Goal: Task Accomplishment & Management: Use online tool/utility

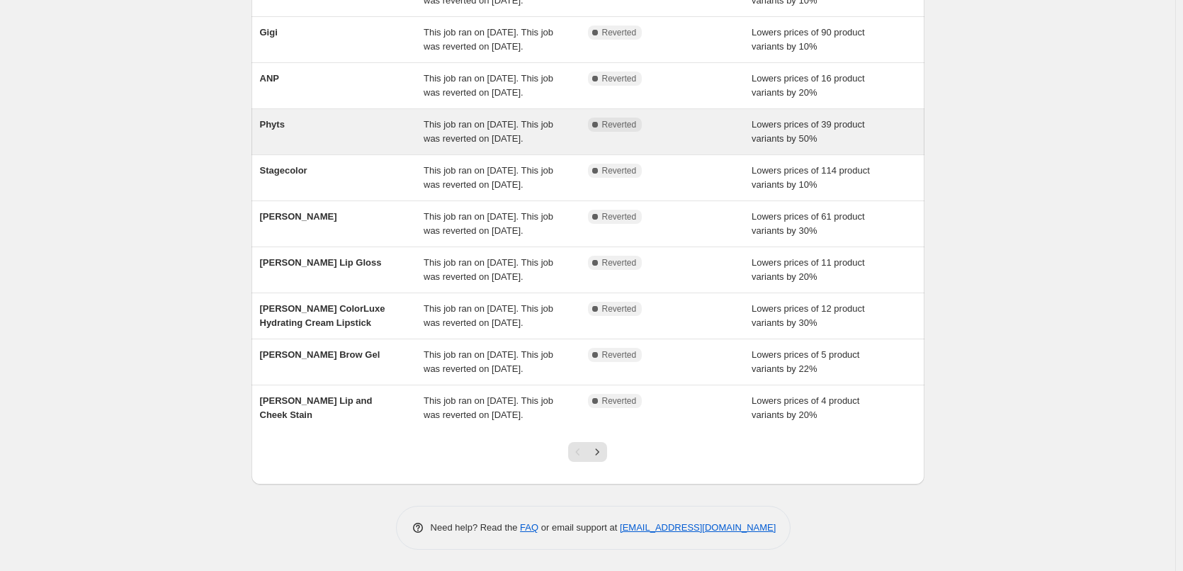
scroll to position [283, 0]
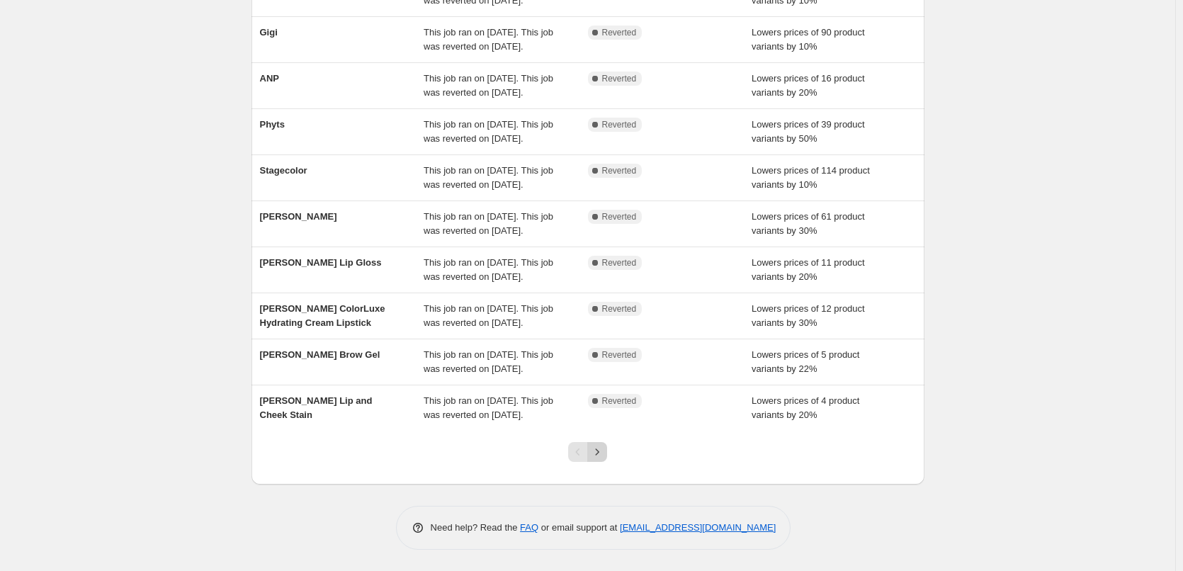
click at [611, 478] on div at bounding box center [587, 458] width 57 height 54
click at [604, 459] on icon "Next" at bounding box center [597, 452] width 14 height 14
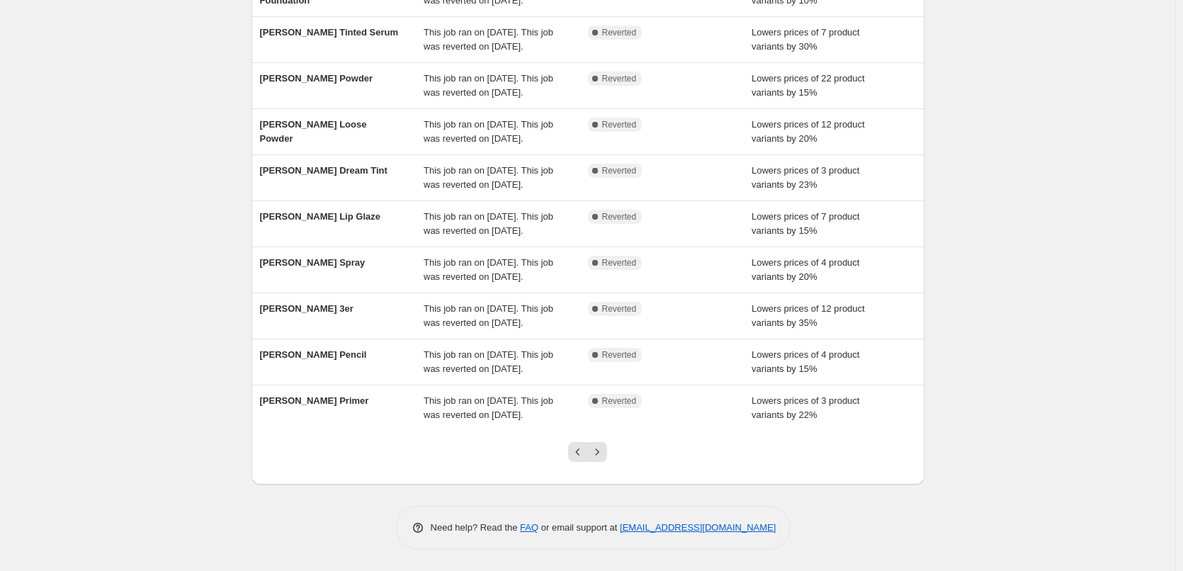
scroll to position [300, 0]
click at [606, 475] on div at bounding box center [587, 458] width 57 height 54
click at [613, 454] on div at bounding box center [587, 458] width 57 height 54
click at [603, 454] on icon "Next" at bounding box center [597, 452] width 14 height 14
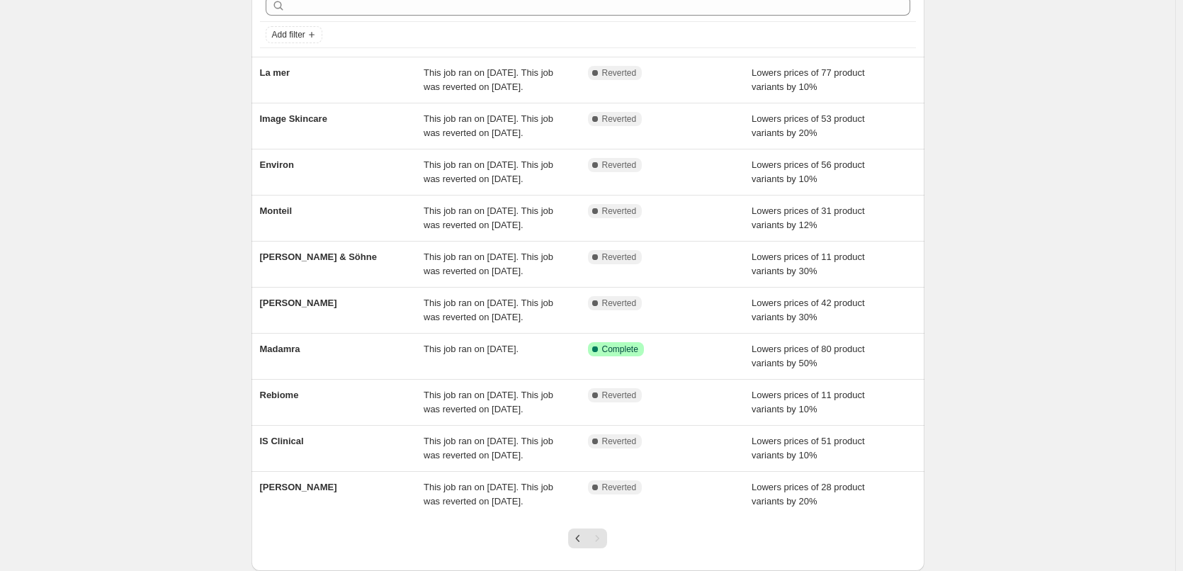
scroll to position [0, 0]
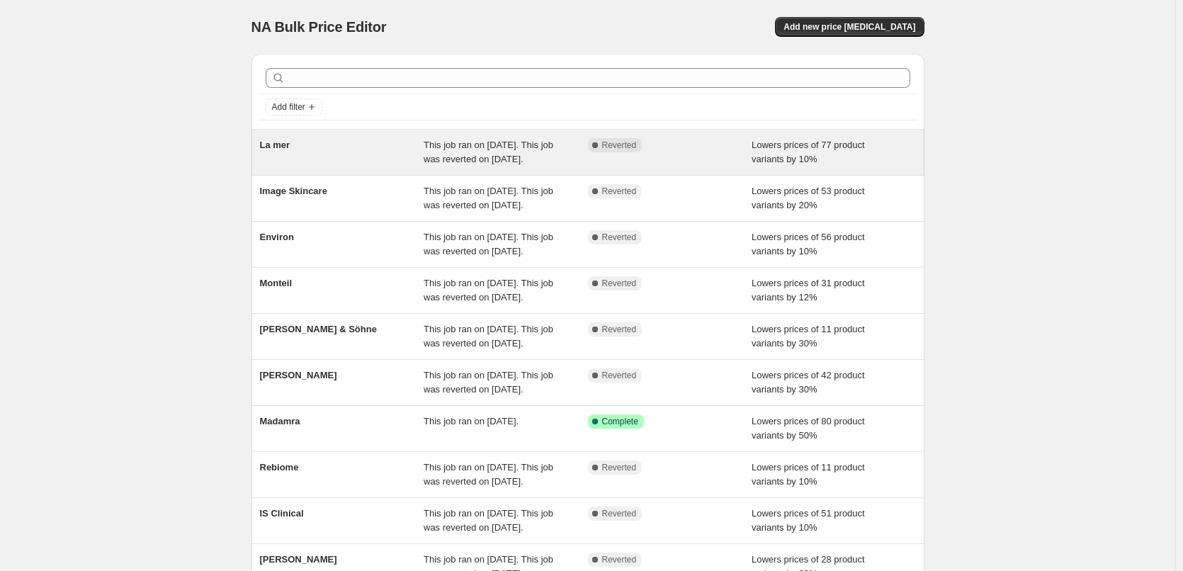
click at [278, 147] on span "La mer" at bounding box center [275, 145] width 30 height 11
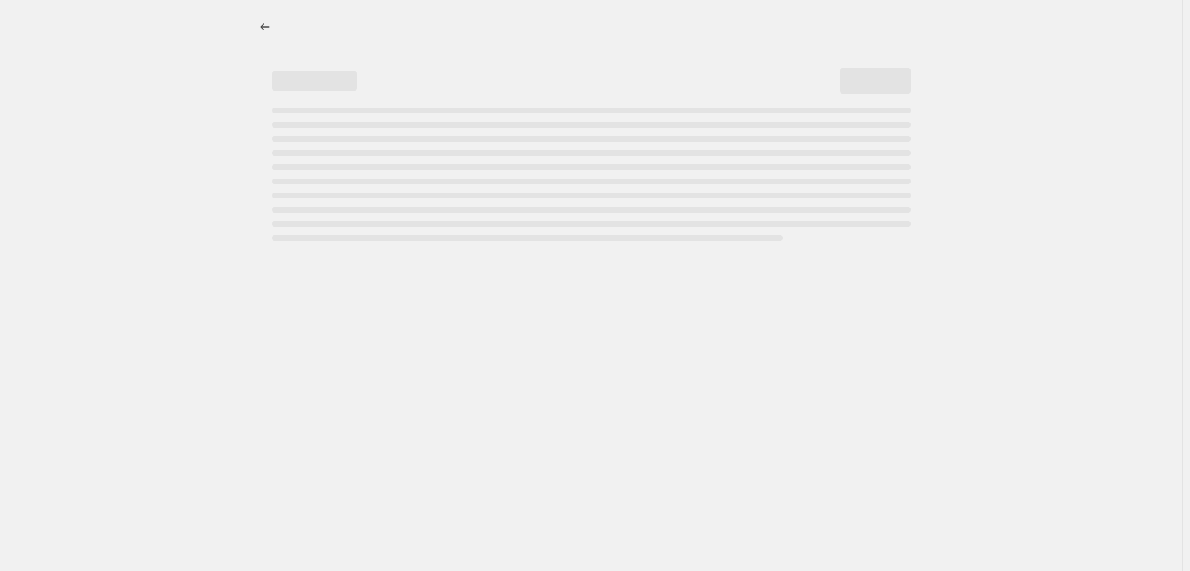
select select "percentage"
select select "vendor"
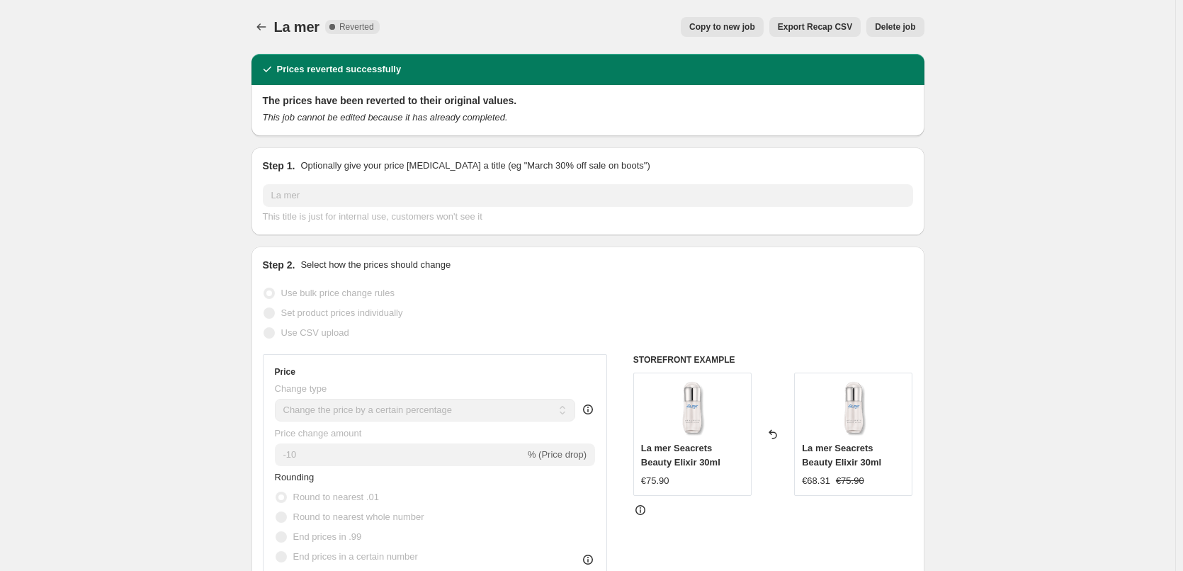
click at [733, 37] on div "La mer. This page is ready La mer Complete Reverted Copy to new job Export Reca…" at bounding box center [588, 27] width 673 height 54
click at [734, 32] on span "Copy to new job" at bounding box center [722, 26] width 66 height 11
select select "percentage"
select select "vendor"
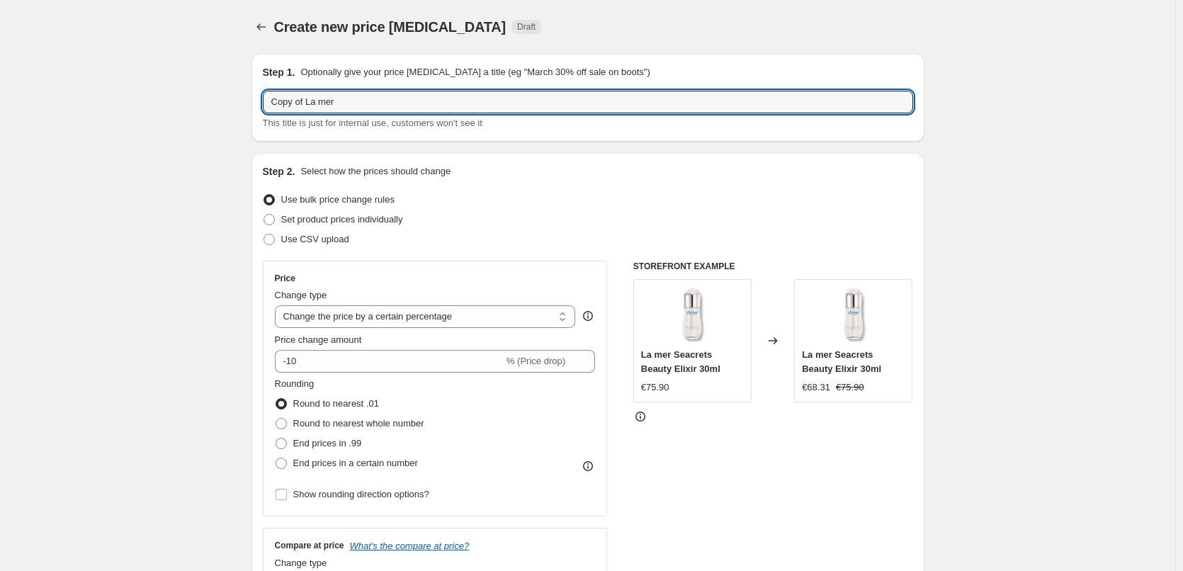
drag, startPoint x: 308, startPoint y: 105, endPoint x: 206, endPoint y: 115, distance: 102.6
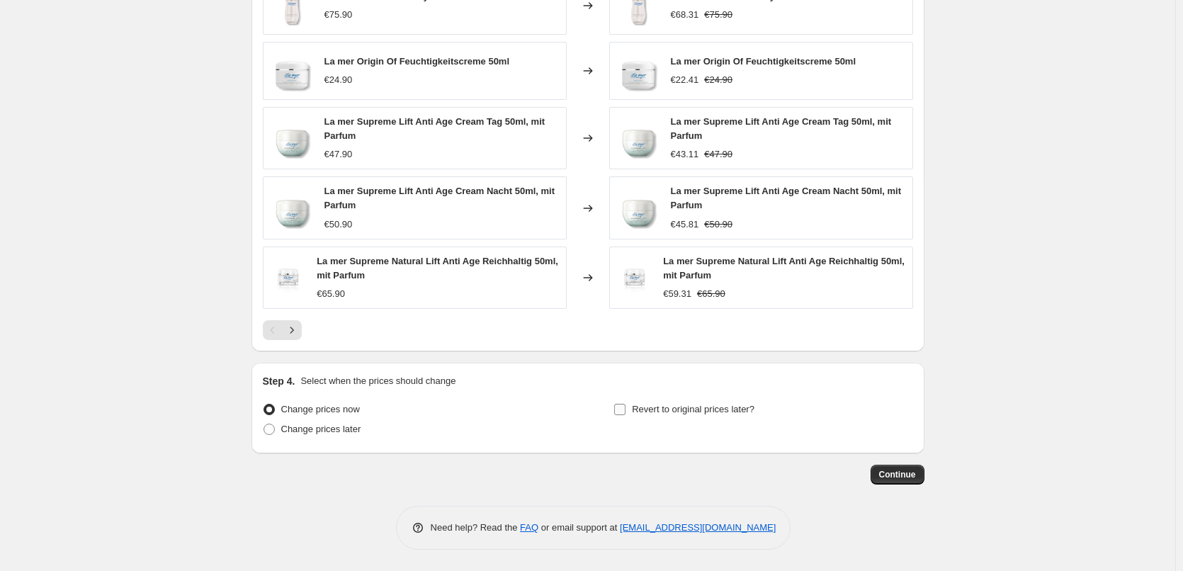
type input "La mer"
click at [729, 417] on label "Revert to original prices later?" at bounding box center [684, 410] width 141 height 20
click at [626, 415] on input "Revert to original prices later?" at bounding box center [619, 409] width 11 height 11
checkbox input "true"
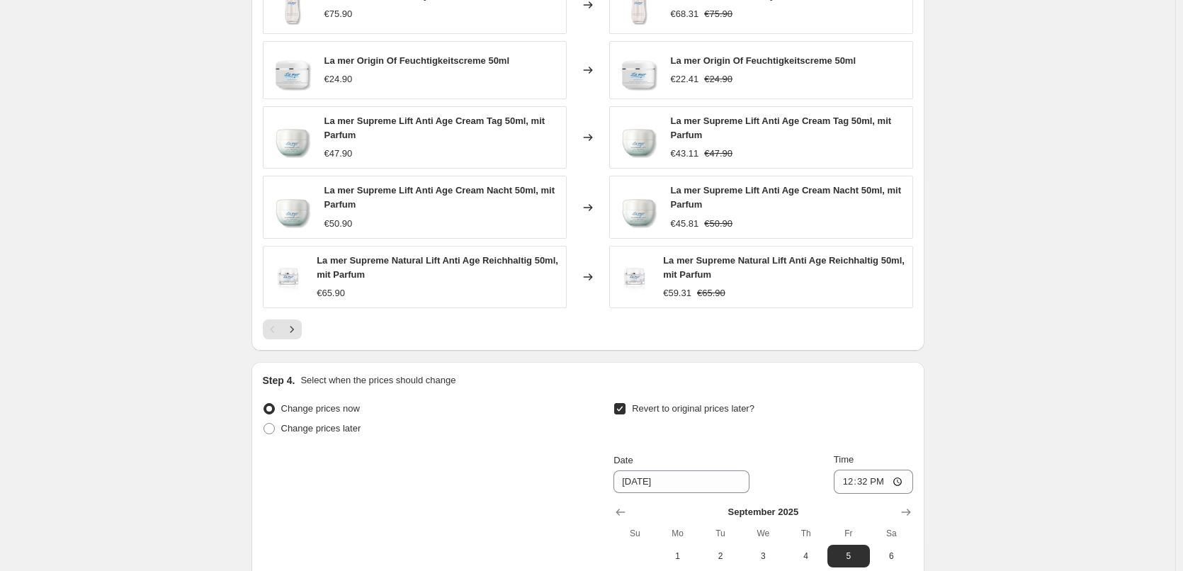
scroll to position [1261, 0]
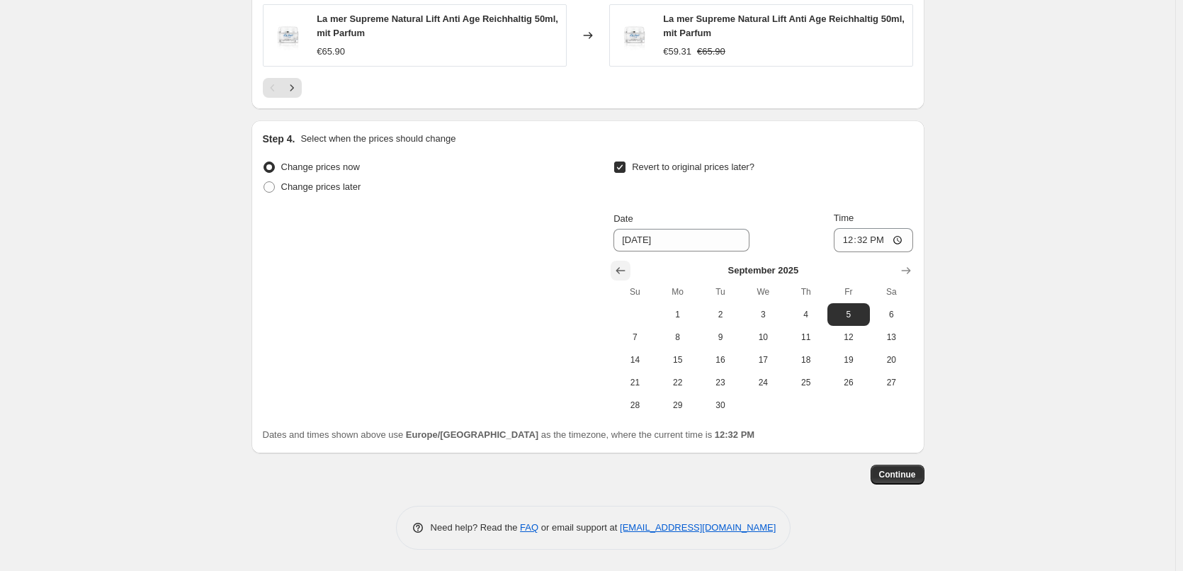
click at [618, 270] on icon "Show previous month, August 2025" at bounding box center [621, 271] width 14 height 14
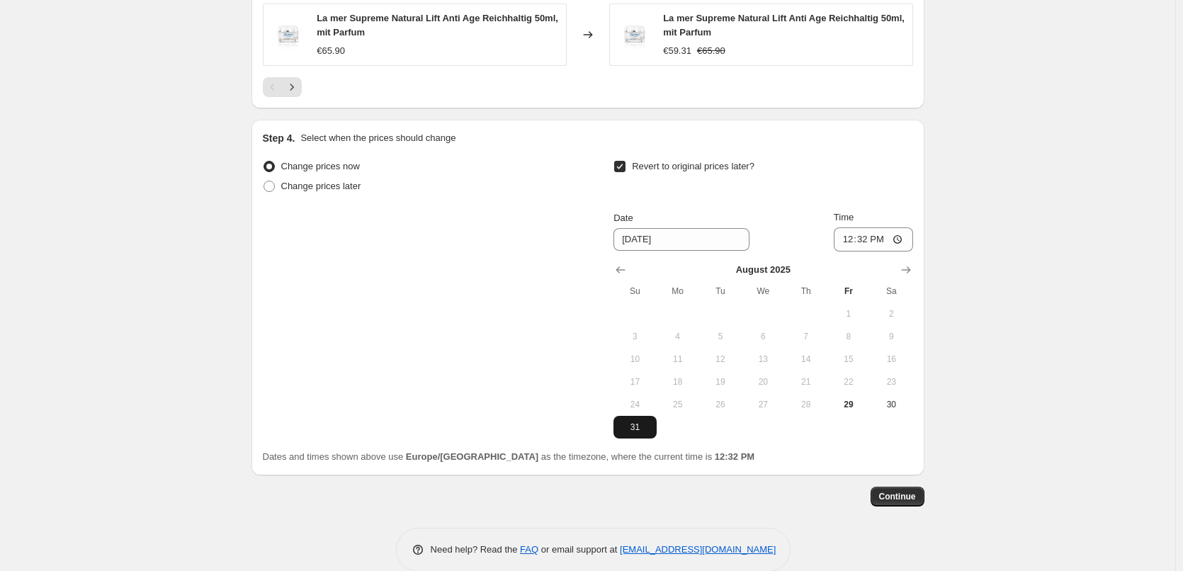
click at [655, 429] on button "31" at bounding box center [635, 427] width 43 height 23
click at [904, 271] on icon "Show next month, September 2025" at bounding box center [906, 270] width 14 height 14
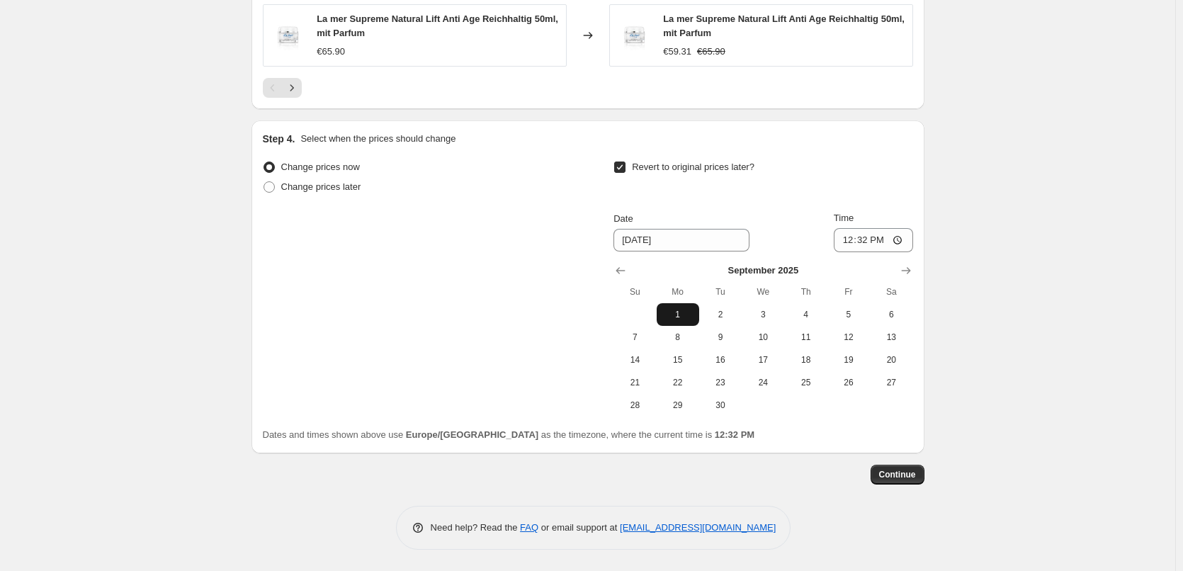
click at [675, 310] on span "1" at bounding box center [677, 314] width 31 height 11
type input "[DATE]"
click at [853, 235] on input "12:32" at bounding box center [873, 240] width 79 height 24
type input "03:00"
click at [900, 472] on span "Continue" at bounding box center [897, 474] width 37 height 11
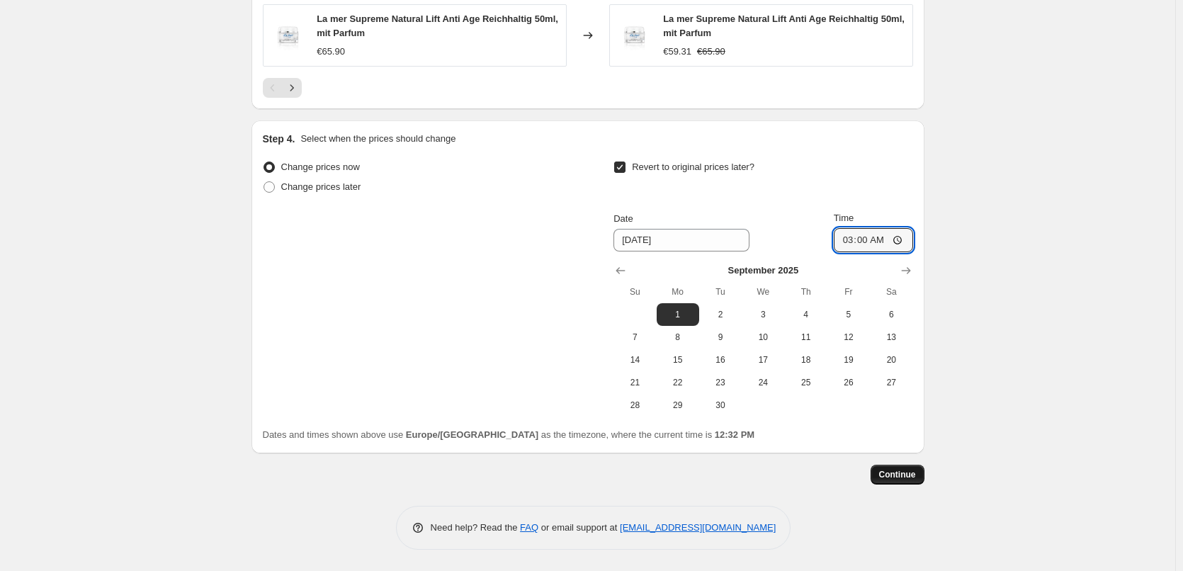
scroll to position [0, 0]
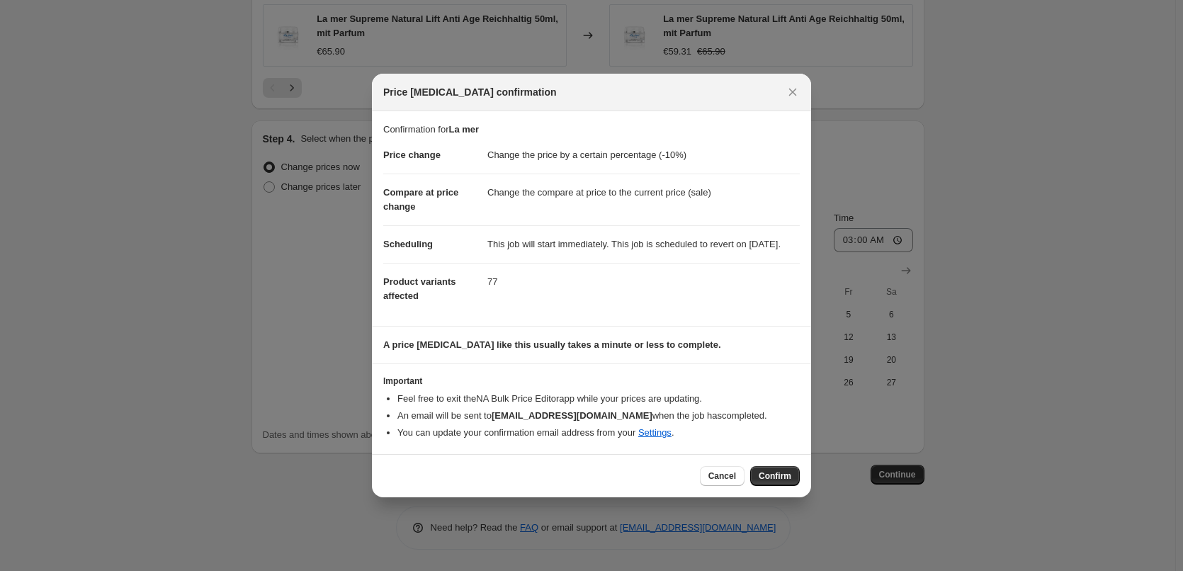
click at [749, 475] on div "Cancel Confirm" at bounding box center [750, 476] width 100 height 20
click at [763, 479] on span "Confirm" at bounding box center [775, 475] width 33 height 11
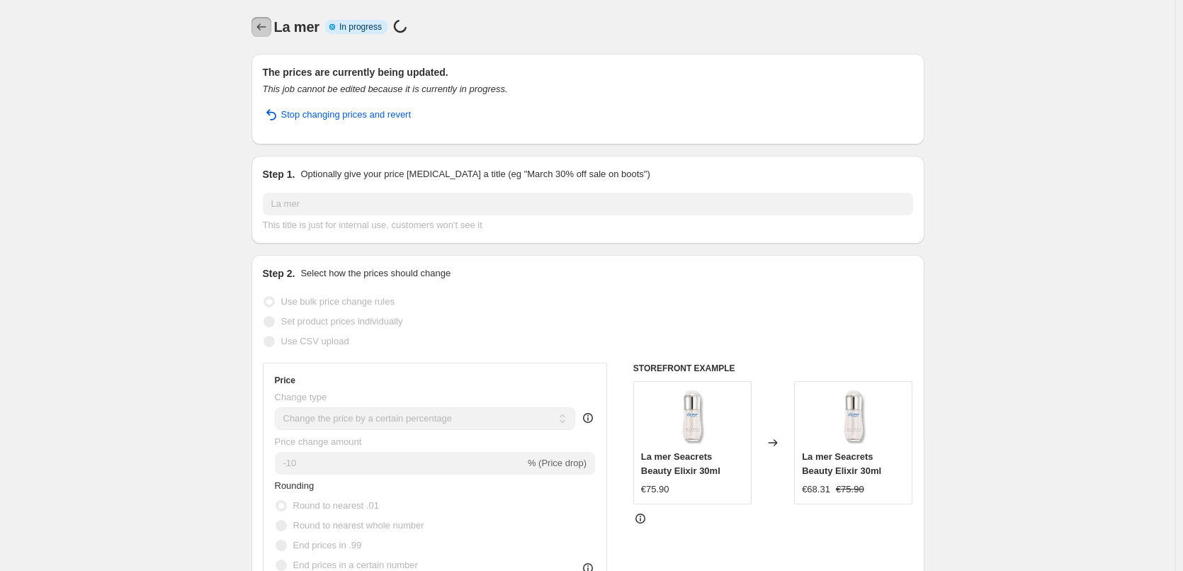
click at [271, 28] on button "Price change jobs" at bounding box center [262, 27] width 20 height 20
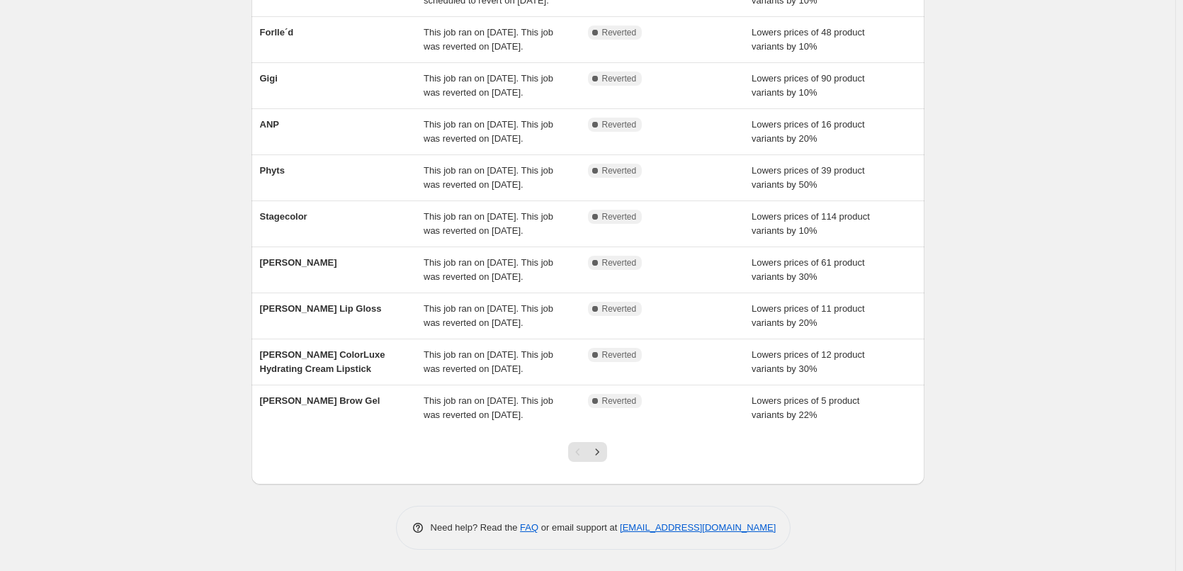
scroll to position [300, 0]
click at [604, 449] on icon "Next" at bounding box center [597, 452] width 14 height 14
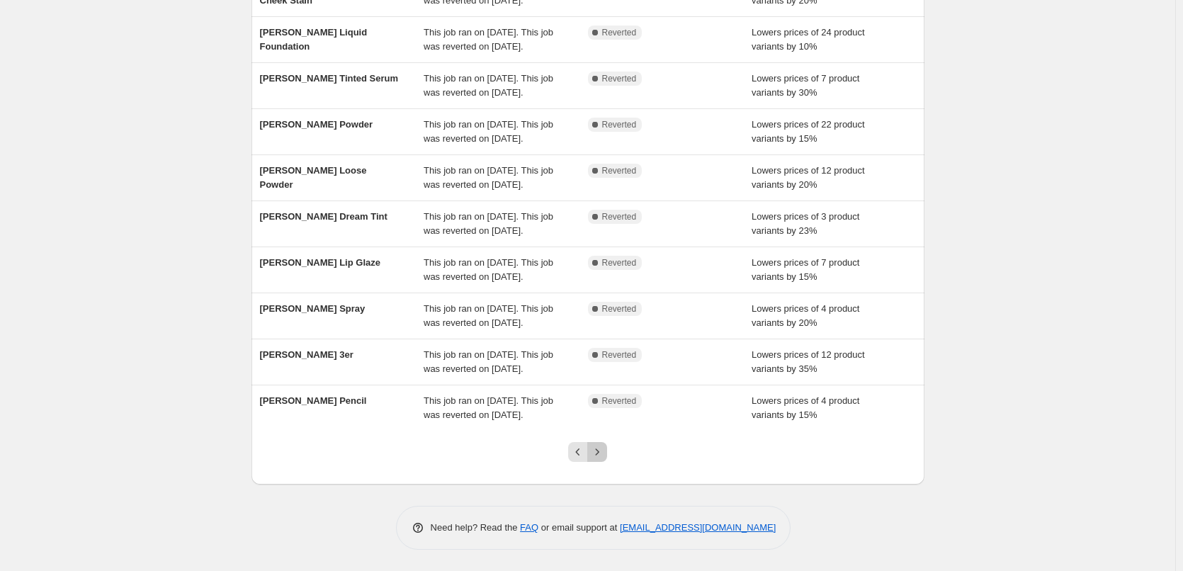
click at [604, 449] on icon "Next" at bounding box center [597, 452] width 14 height 14
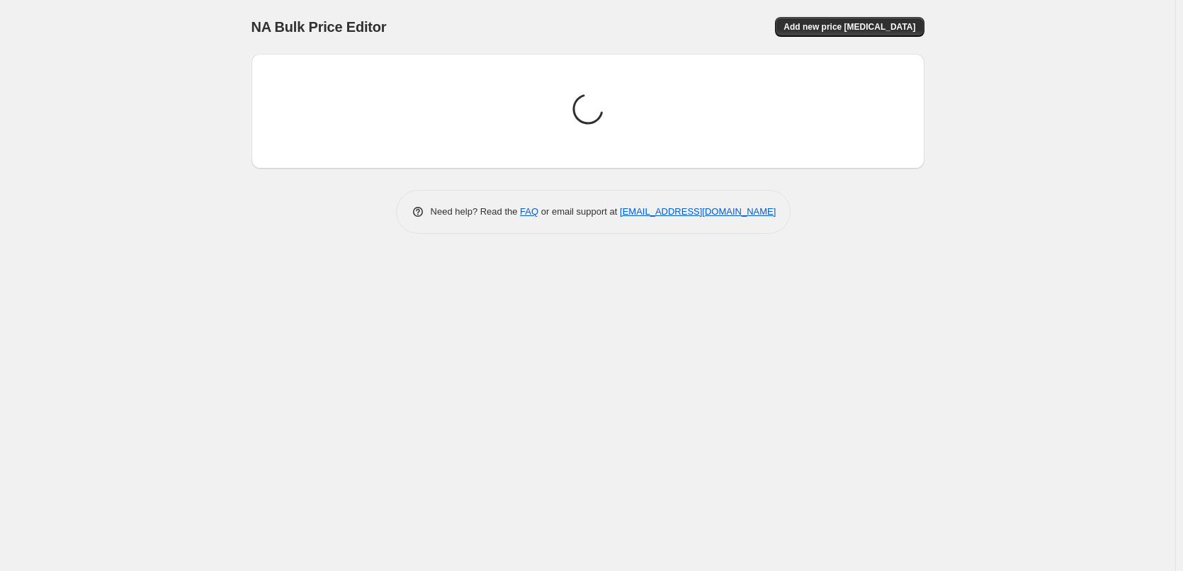
scroll to position [0, 0]
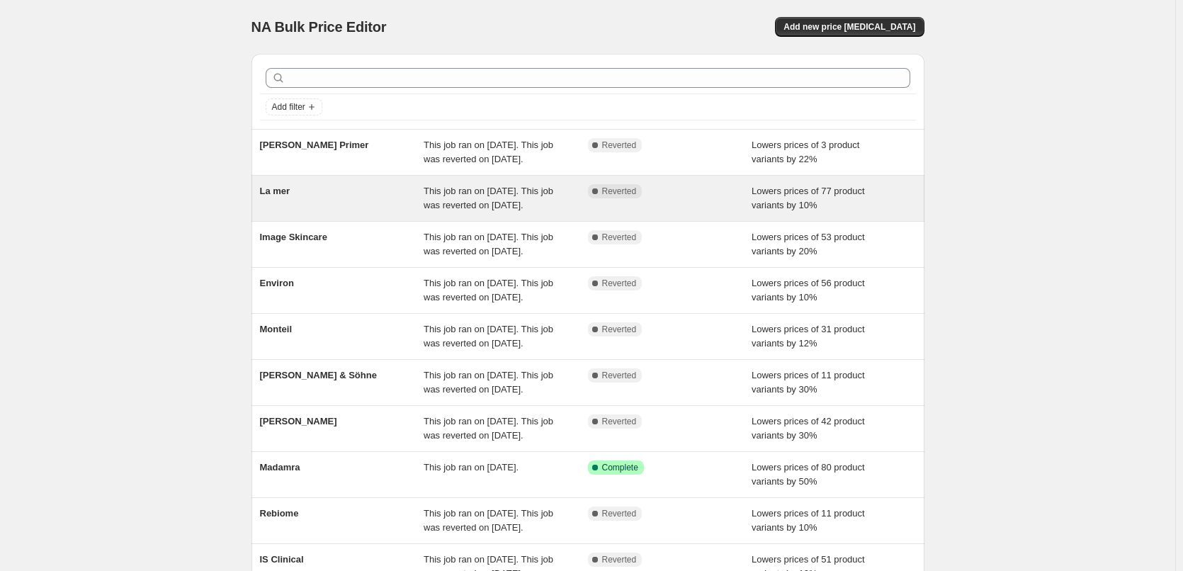
click at [286, 213] on div "La mer" at bounding box center [342, 198] width 164 height 28
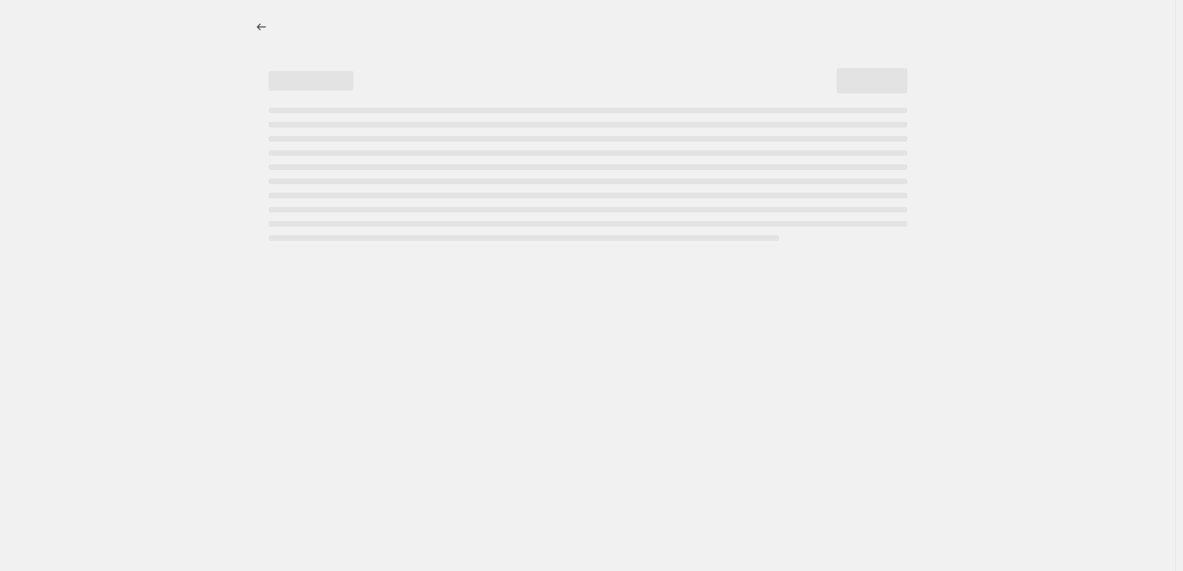
select select "percentage"
select select "vendor"
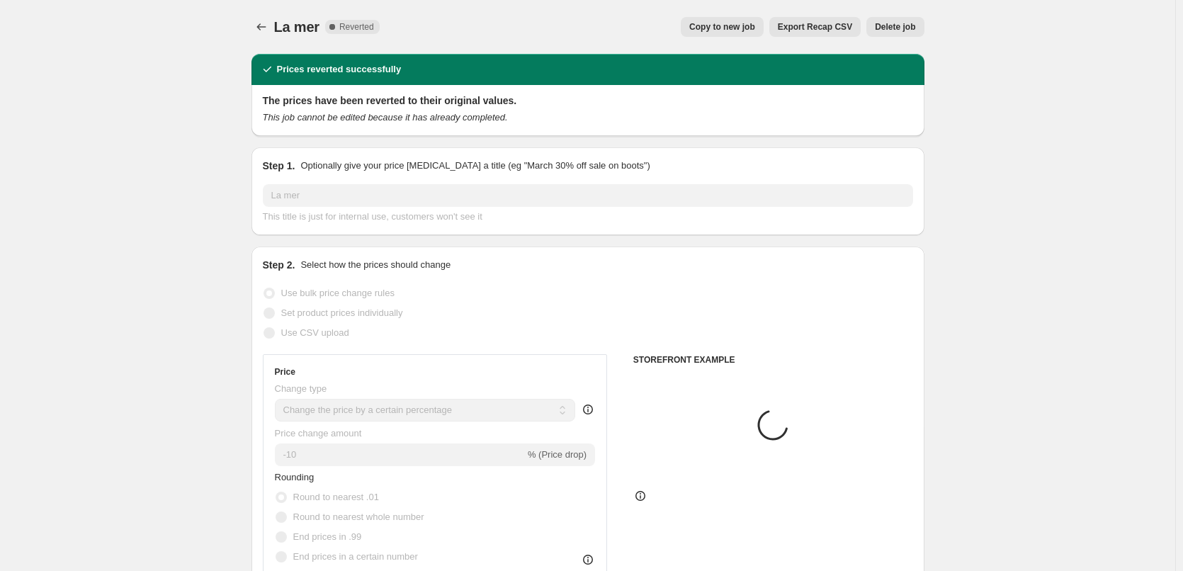
click at [879, 26] on span "Delete job" at bounding box center [895, 26] width 40 height 11
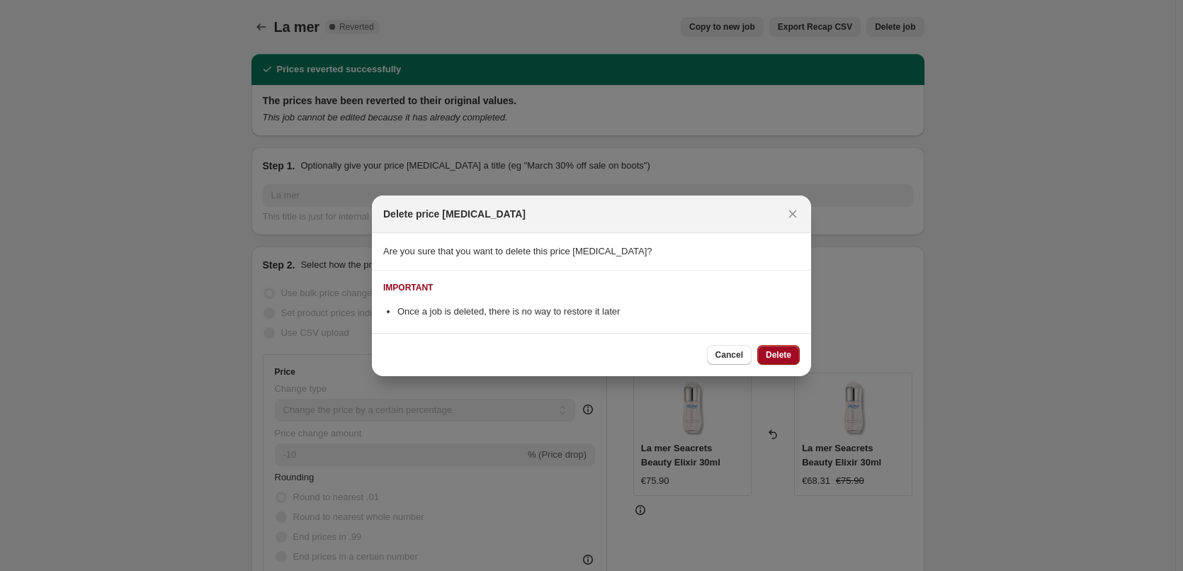
click at [788, 354] on span "Delete" at bounding box center [779, 354] width 26 height 11
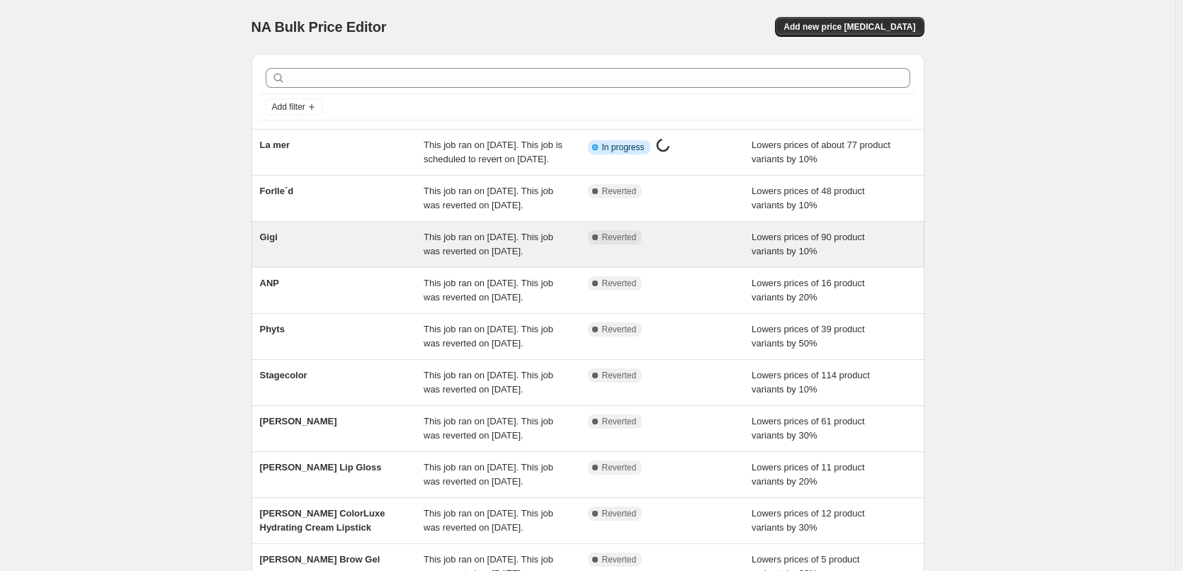
click at [314, 259] on div "Gigi" at bounding box center [342, 244] width 164 height 28
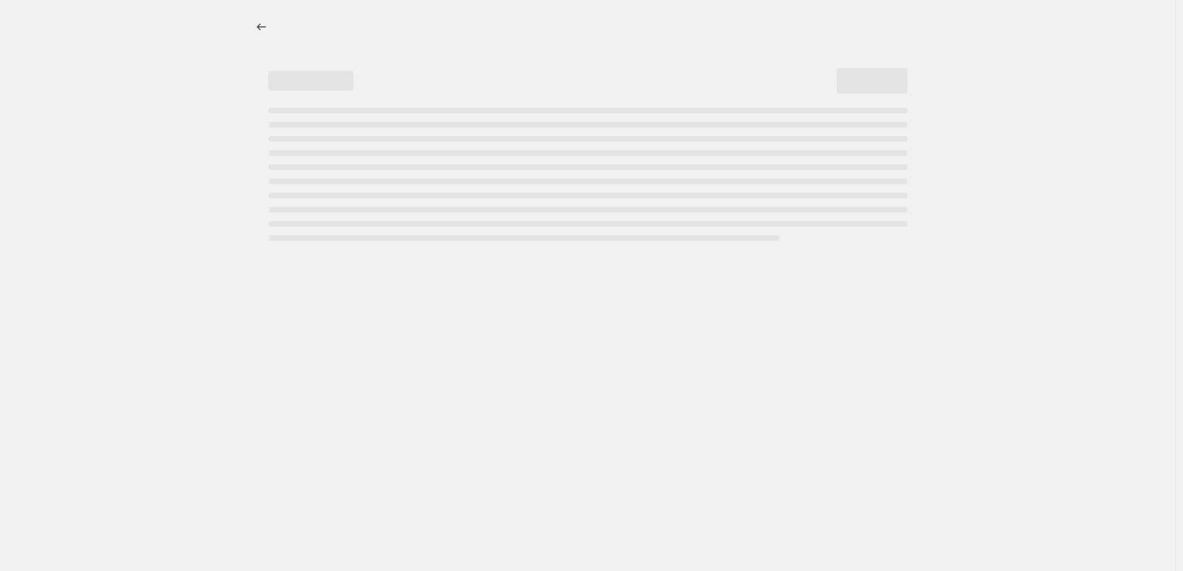
select select "percentage"
select select "vendor"
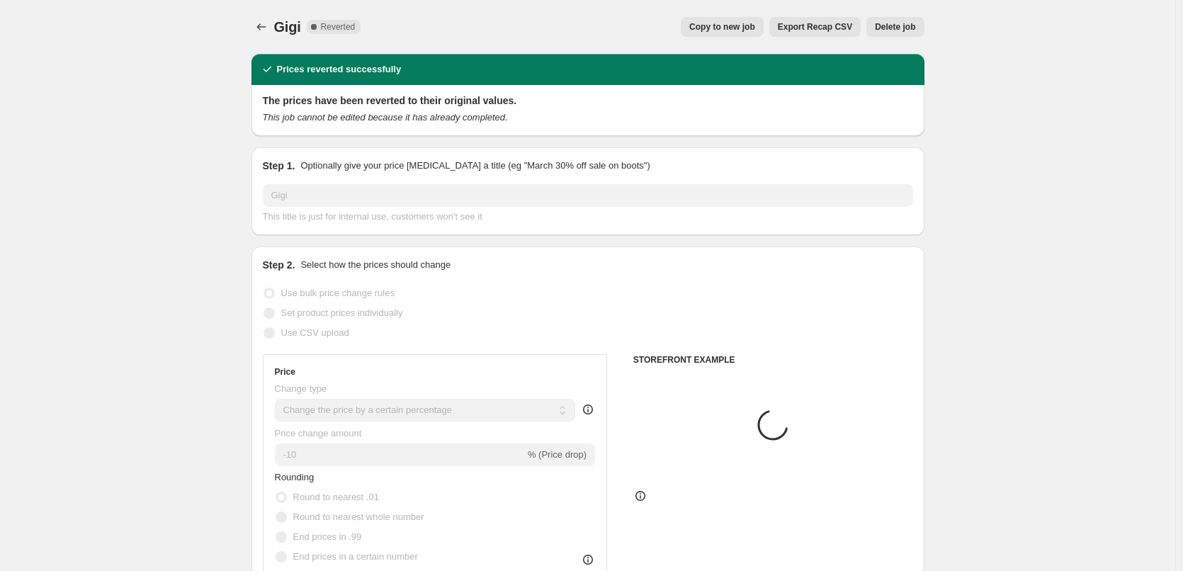
click at [742, 28] on span "Copy to new job" at bounding box center [722, 26] width 66 height 11
select select "percentage"
select select "vendor"
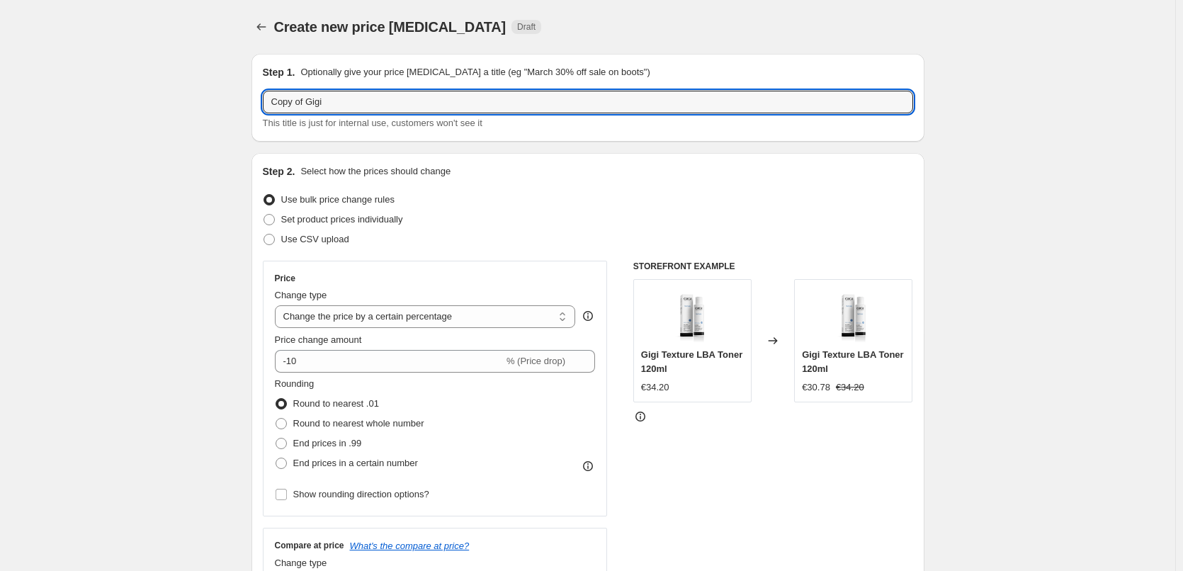
drag, startPoint x: 309, startPoint y: 101, endPoint x: 235, endPoint y: 111, distance: 74.3
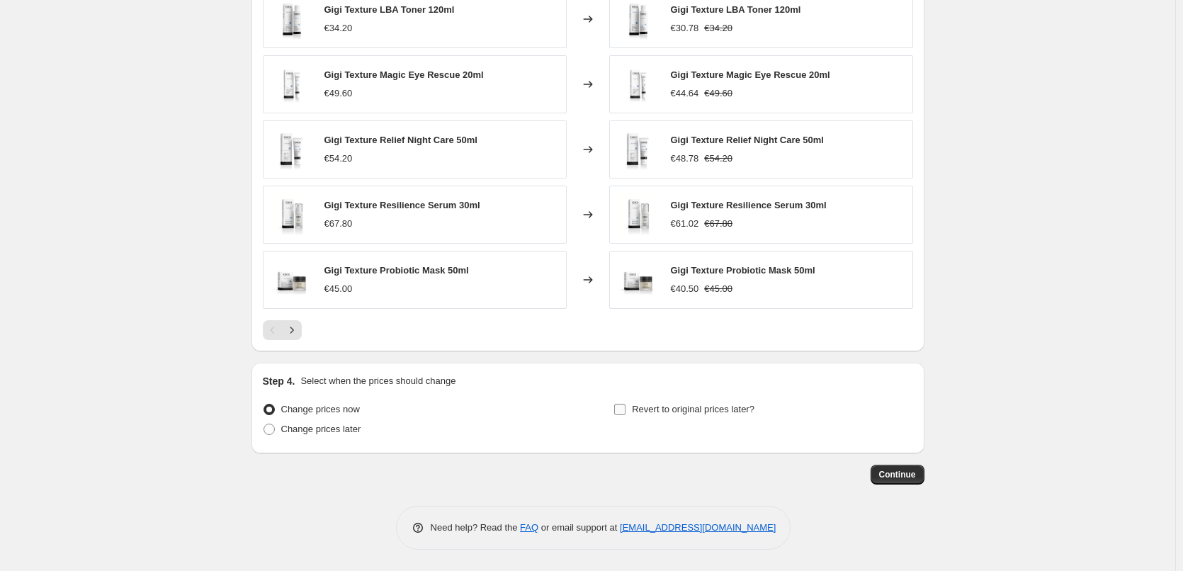
type input "Gigi"
click at [678, 411] on span "Revert to original prices later?" at bounding box center [693, 409] width 123 height 11
click at [626, 411] on input "Revert to original prices later?" at bounding box center [619, 409] width 11 height 11
checkbox input "true"
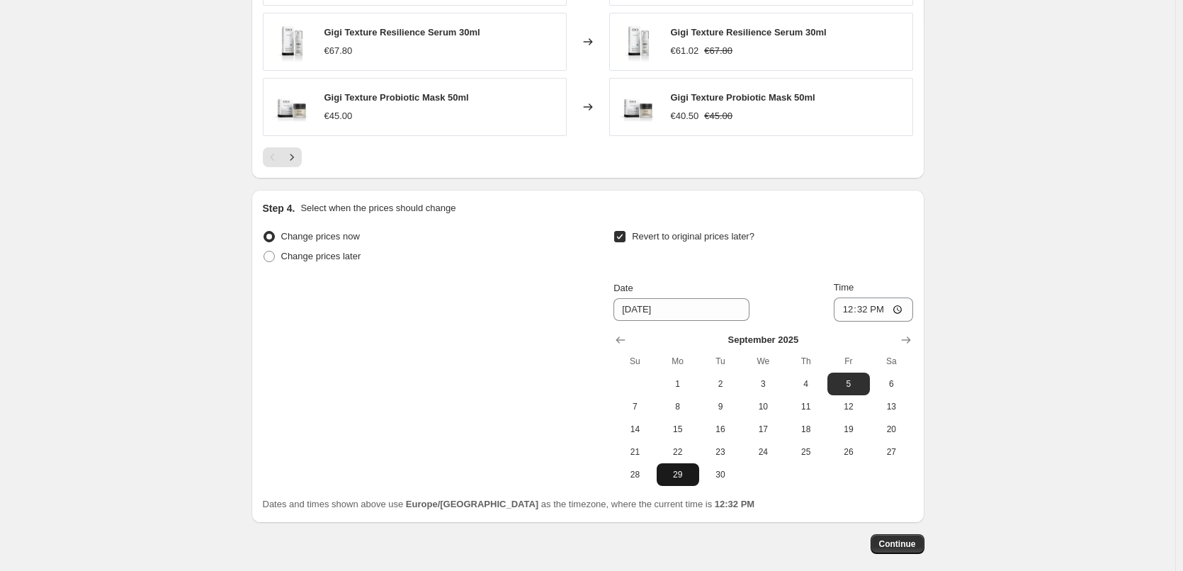
scroll to position [1248, 0]
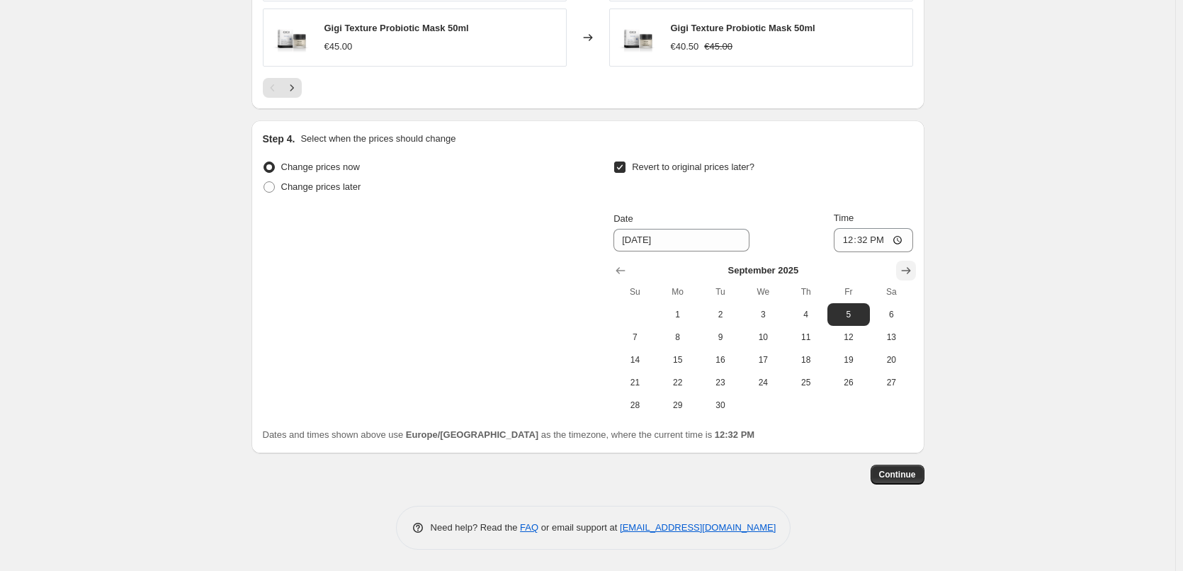
click at [908, 269] on icon "Show next month, October 2025" at bounding box center [906, 271] width 14 height 14
click at [779, 311] on span "1" at bounding box center [762, 314] width 31 height 11
click at [624, 278] on button "Show previous month, September 2025" at bounding box center [621, 271] width 20 height 20
click at [680, 310] on span "1" at bounding box center [677, 314] width 31 height 11
type input "[DATE]"
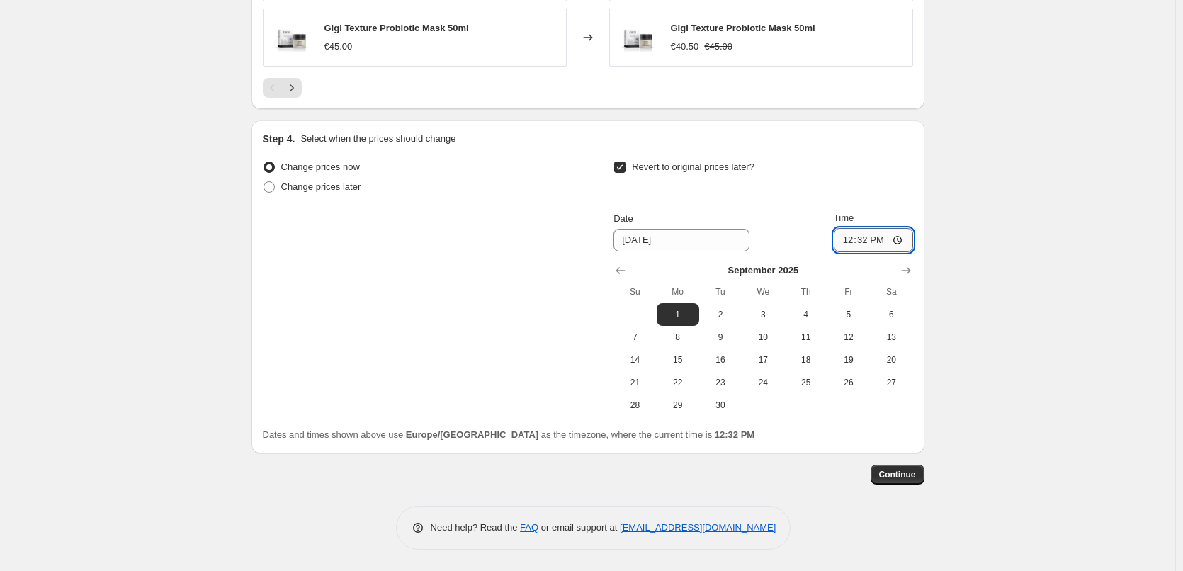
click at [849, 247] on input "12:32" at bounding box center [873, 240] width 79 height 24
type input "03:00"
click at [911, 474] on span "Continue" at bounding box center [897, 474] width 37 height 11
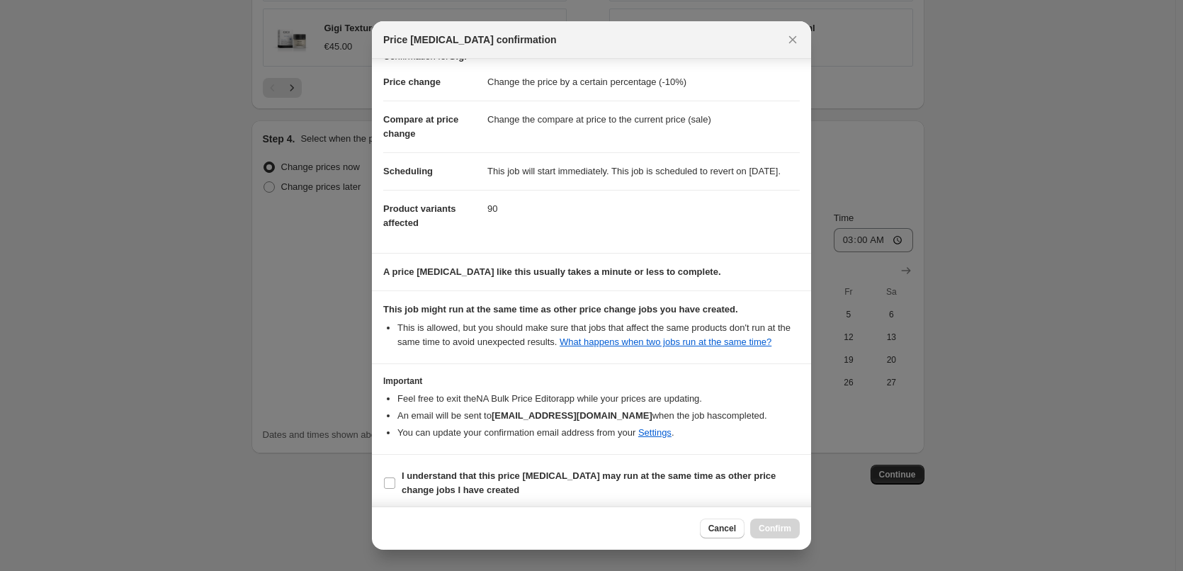
scroll to position [40, 0]
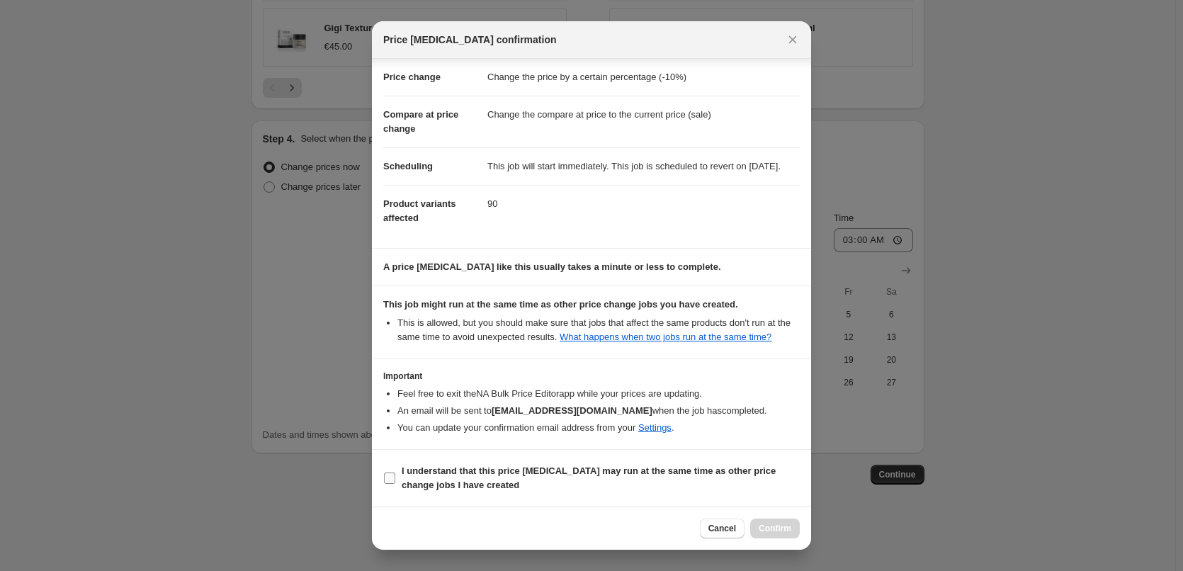
click at [446, 473] on b "I understand that this price [MEDICAL_DATA] may run at the same time as other p…" at bounding box center [589, 477] width 374 height 25
click at [395, 473] on input "I understand that this price [MEDICAL_DATA] may run at the same time as other p…" at bounding box center [389, 478] width 11 height 11
checkbox input "true"
click at [759, 520] on button "Confirm" at bounding box center [775, 529] width 50 height 20
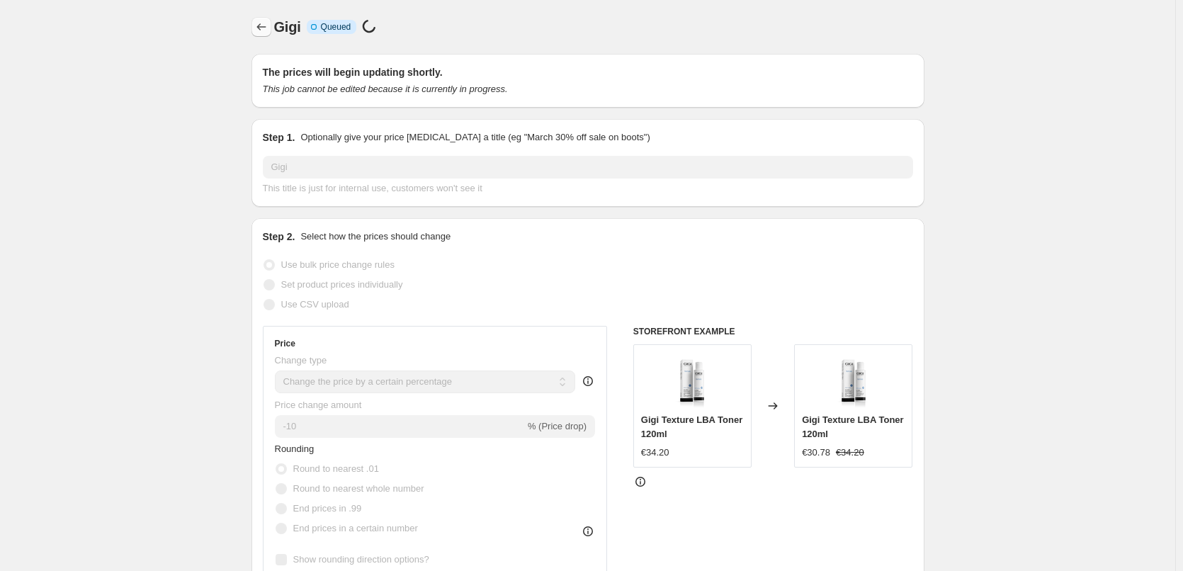
click at [261, 30] on icon "Price change jobs" at bounding box center [261, 27] width 14 height 14
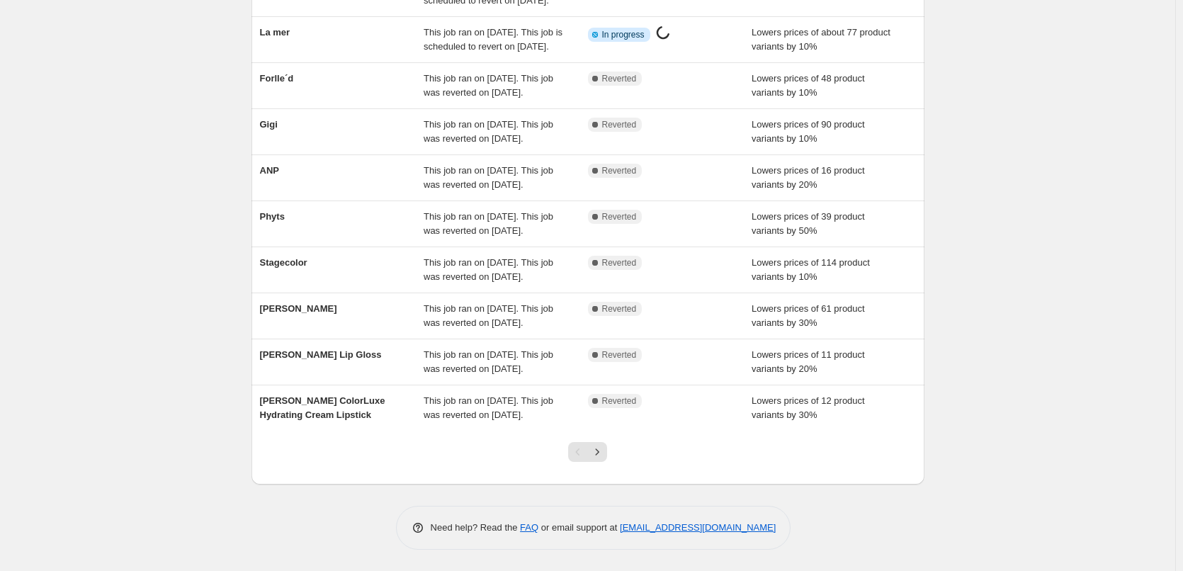
scroll to position [300, 0]
click at [599, 453] on icon "Next" at bounding box center [597, 452] width 14 height 14
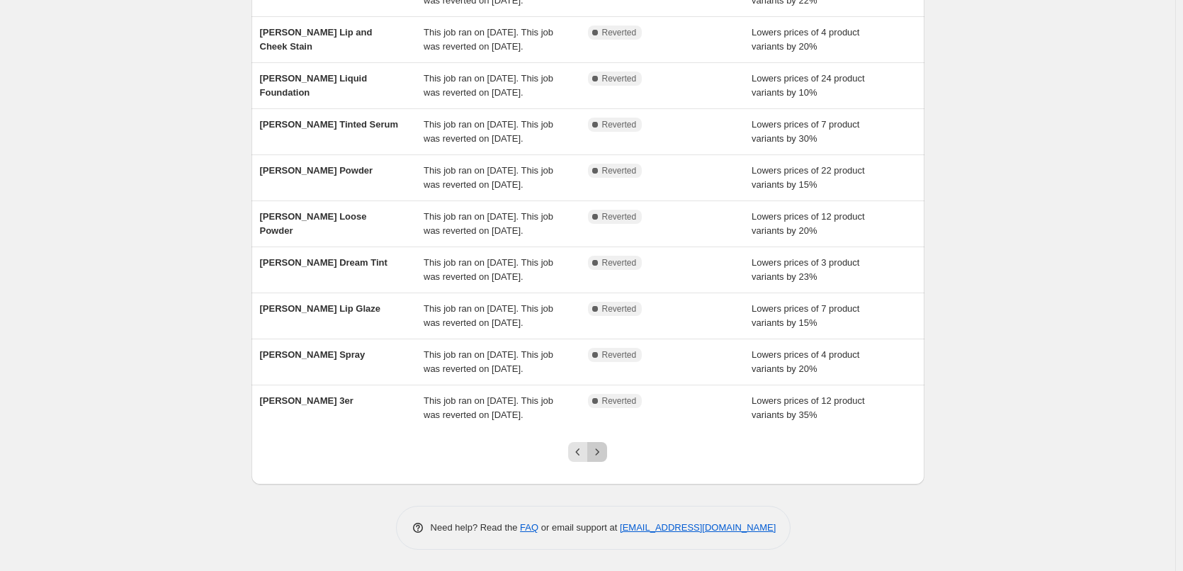
click at [599, 453] on icon "Next" at bounding box center [597, 452] width 14 height 14
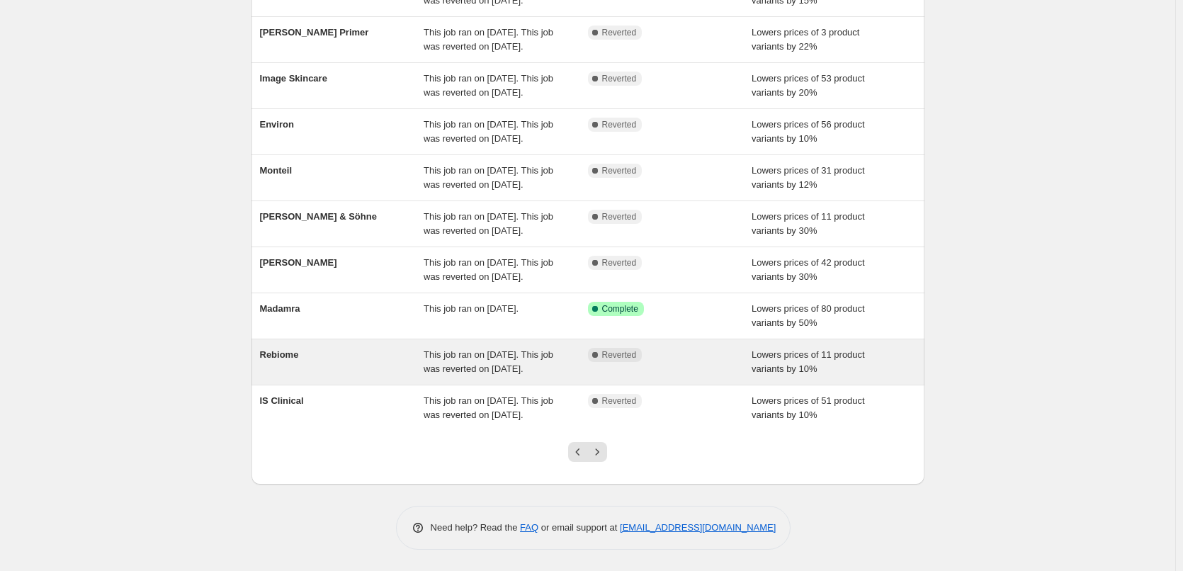
scroll to position [258, 0]
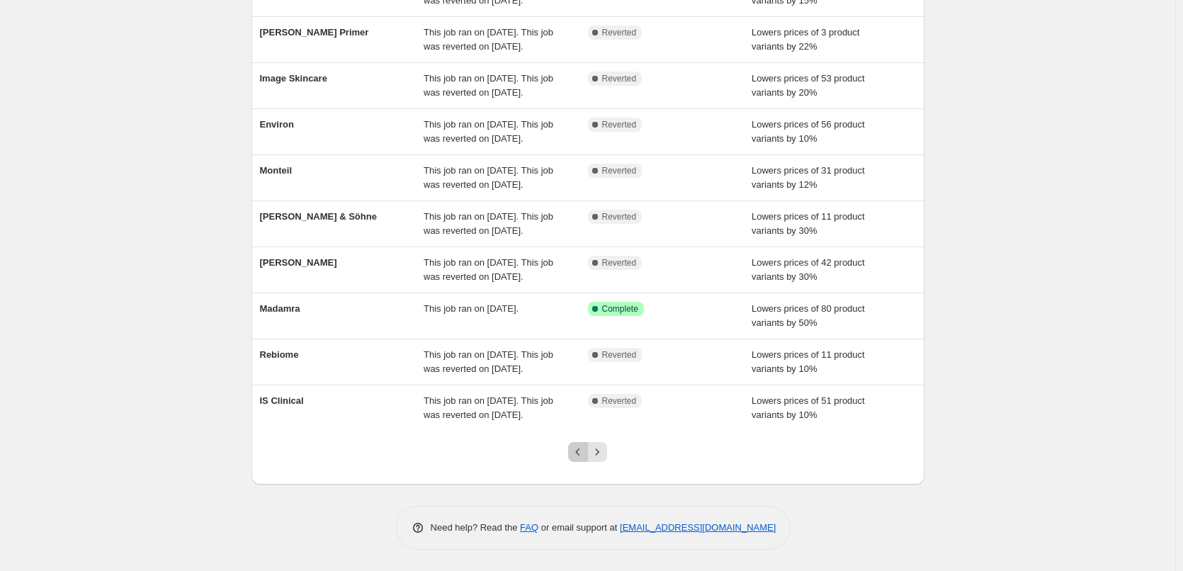
click at [580, 451] on icon "Previous" at bounding box center [578, 451] width 4 height 7
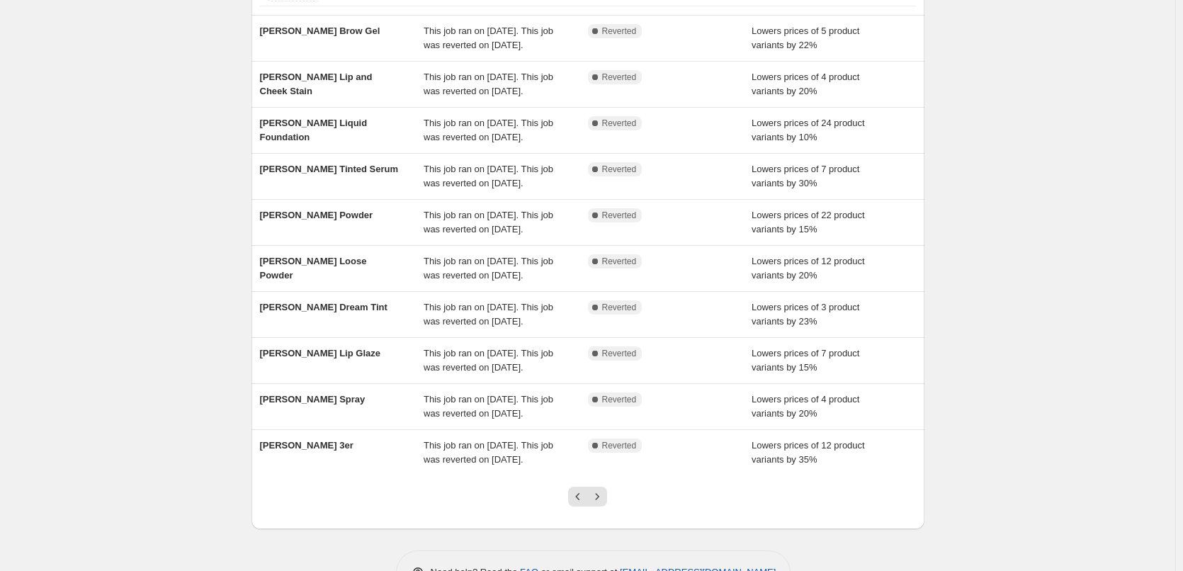
scroll to position [300, 0]
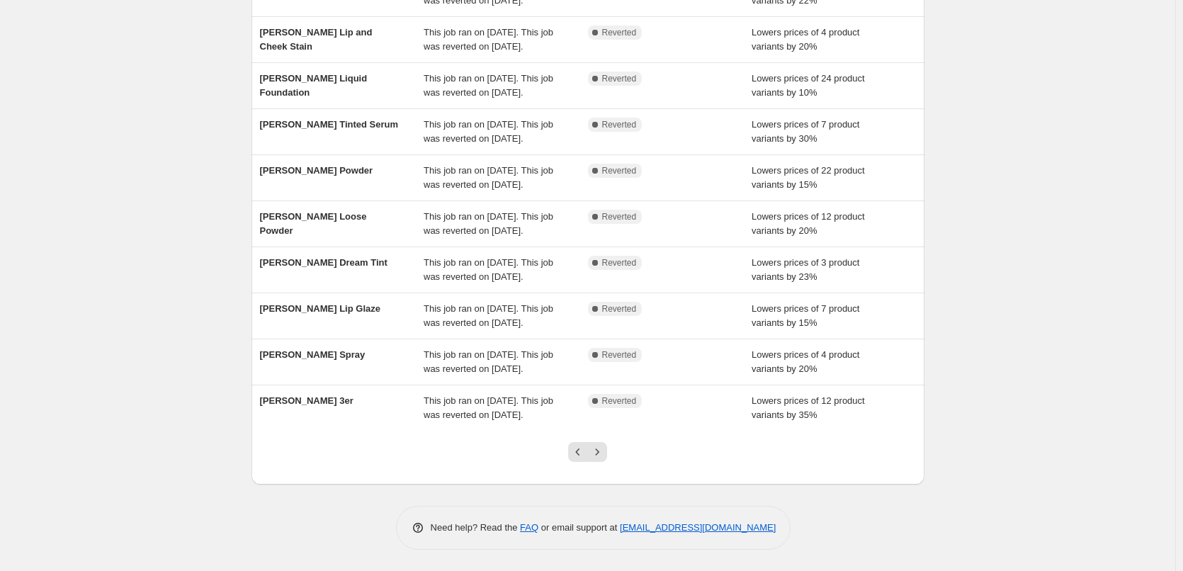
click at [580, 451] on icon "Previous" at bounding box center [578, 451] width 4 height 7
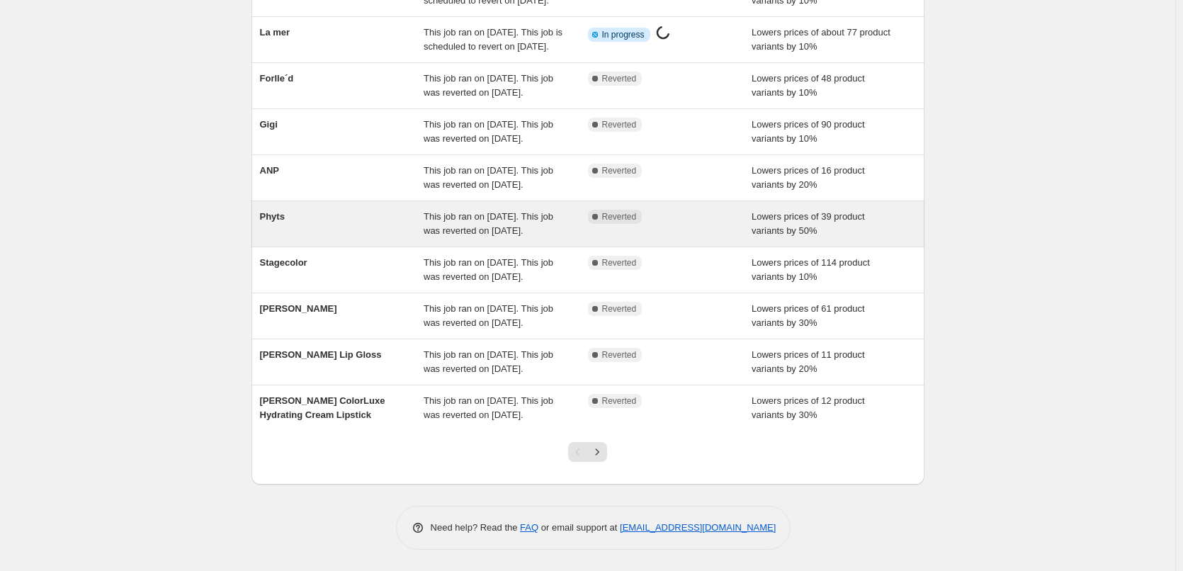
scroll to position [17, 0]
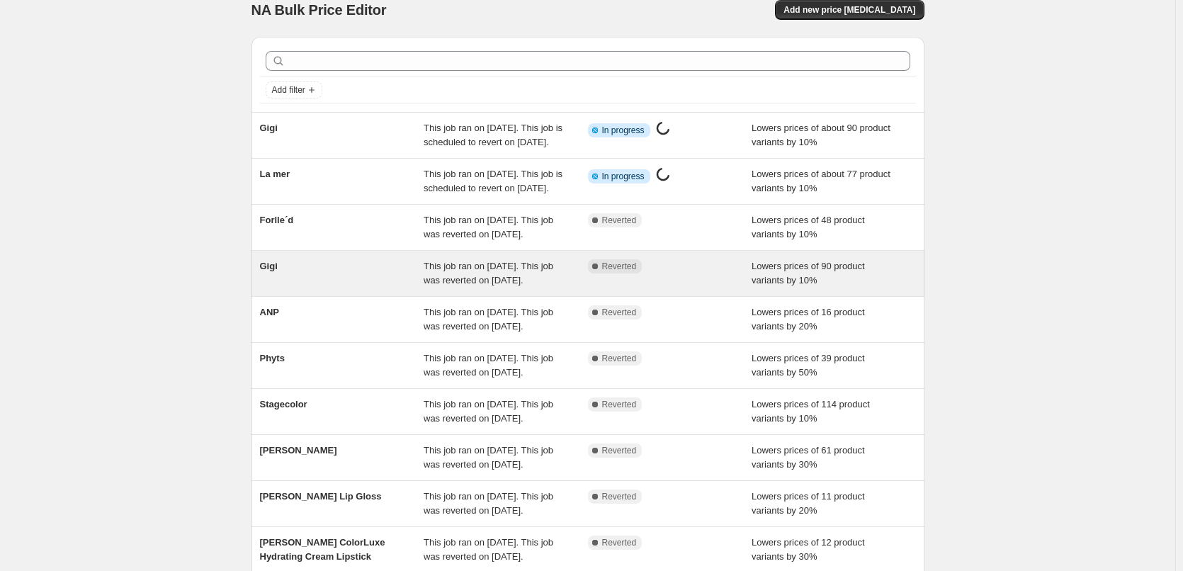
click at [302, 288] on div "Gigi" at bounding box center [342, 273] width 164 height 28
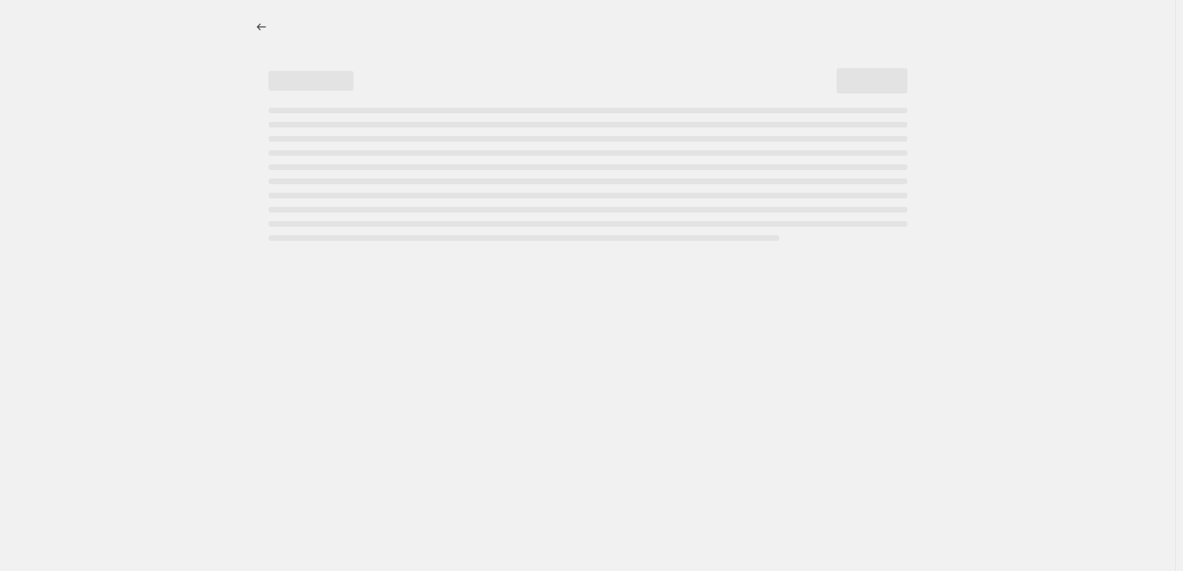
select select "percentage"
select select "vendor"
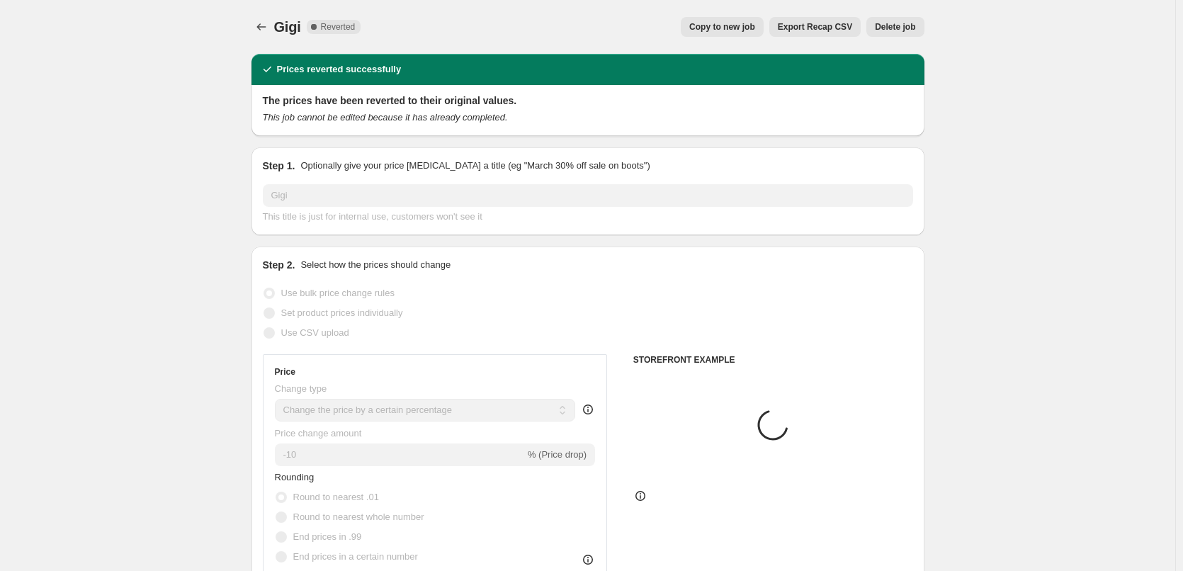
click at [909, 27] on span "Delete job" at bounding box center [895, 26] width 40 height 11
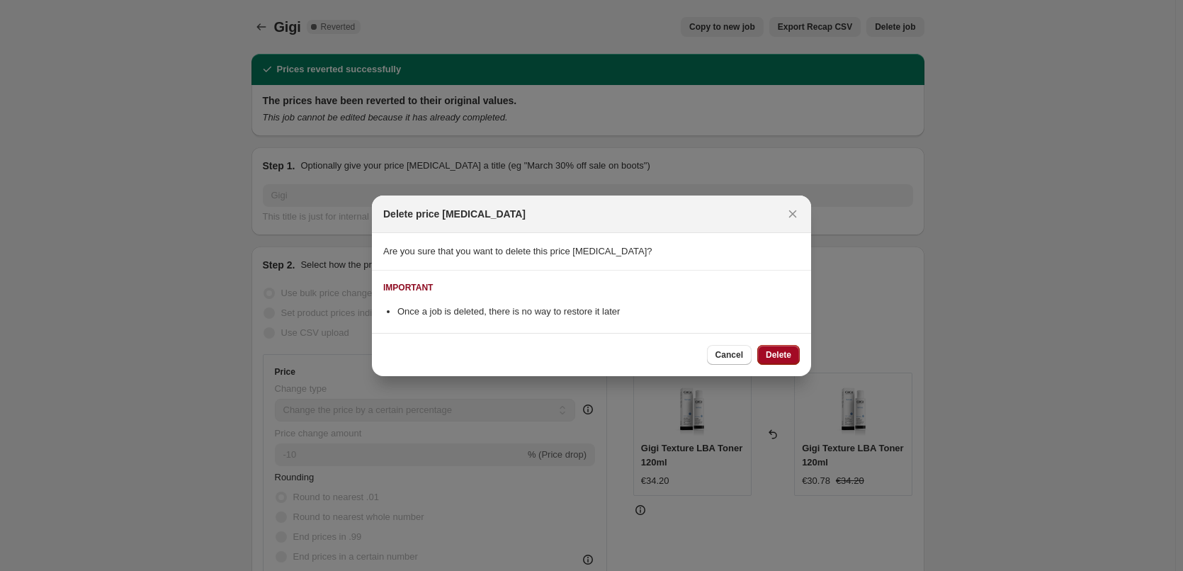
click at [774, 349] on button "Delete" at bounding box center [778, 355] width 43 height 20
